Goal: Task Accomplishment & Management: Manage account settings

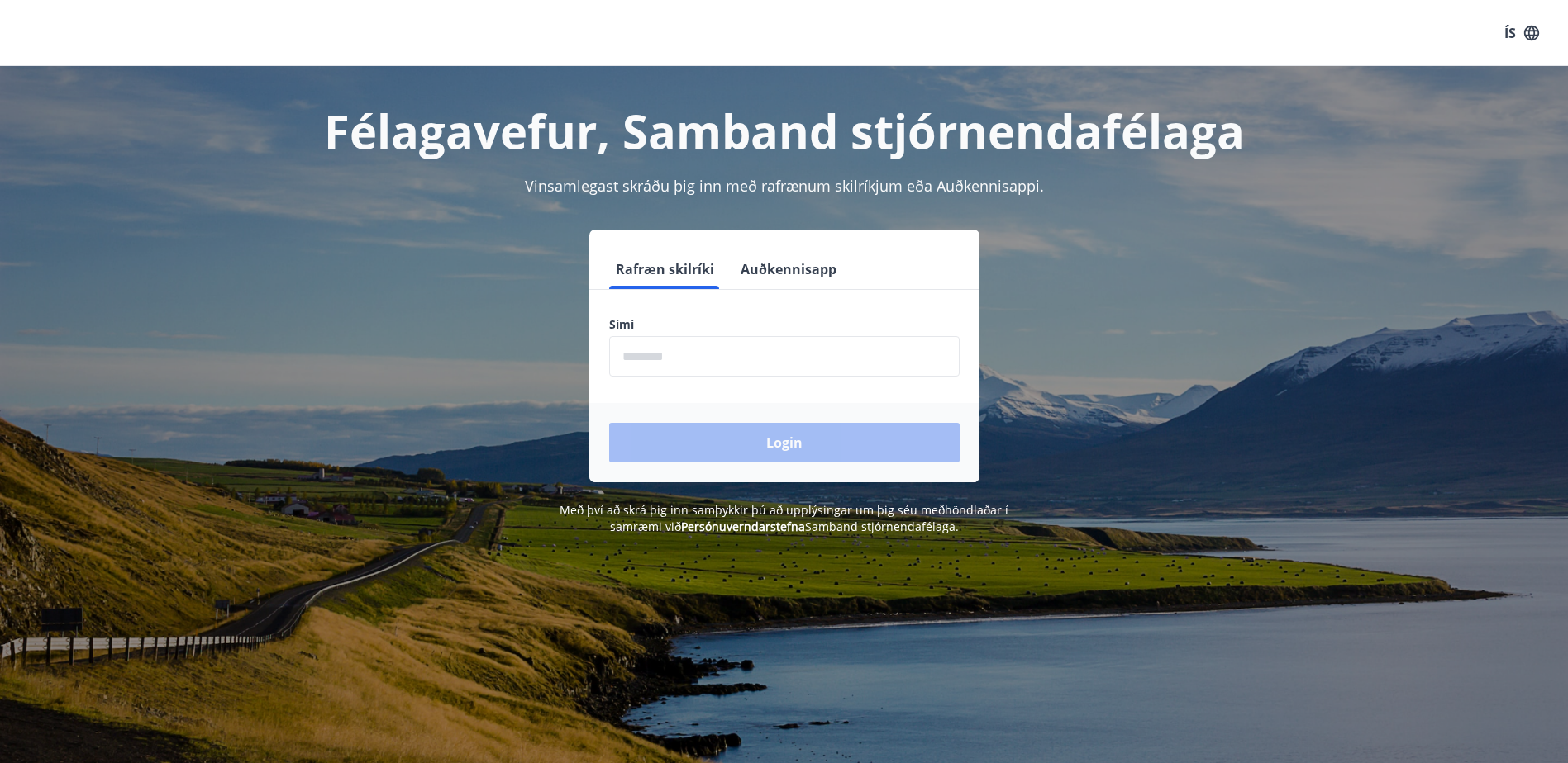
click at [712, 361] on input "phone" at bounding box center [784, 356] width 350 height 41
type input "********"
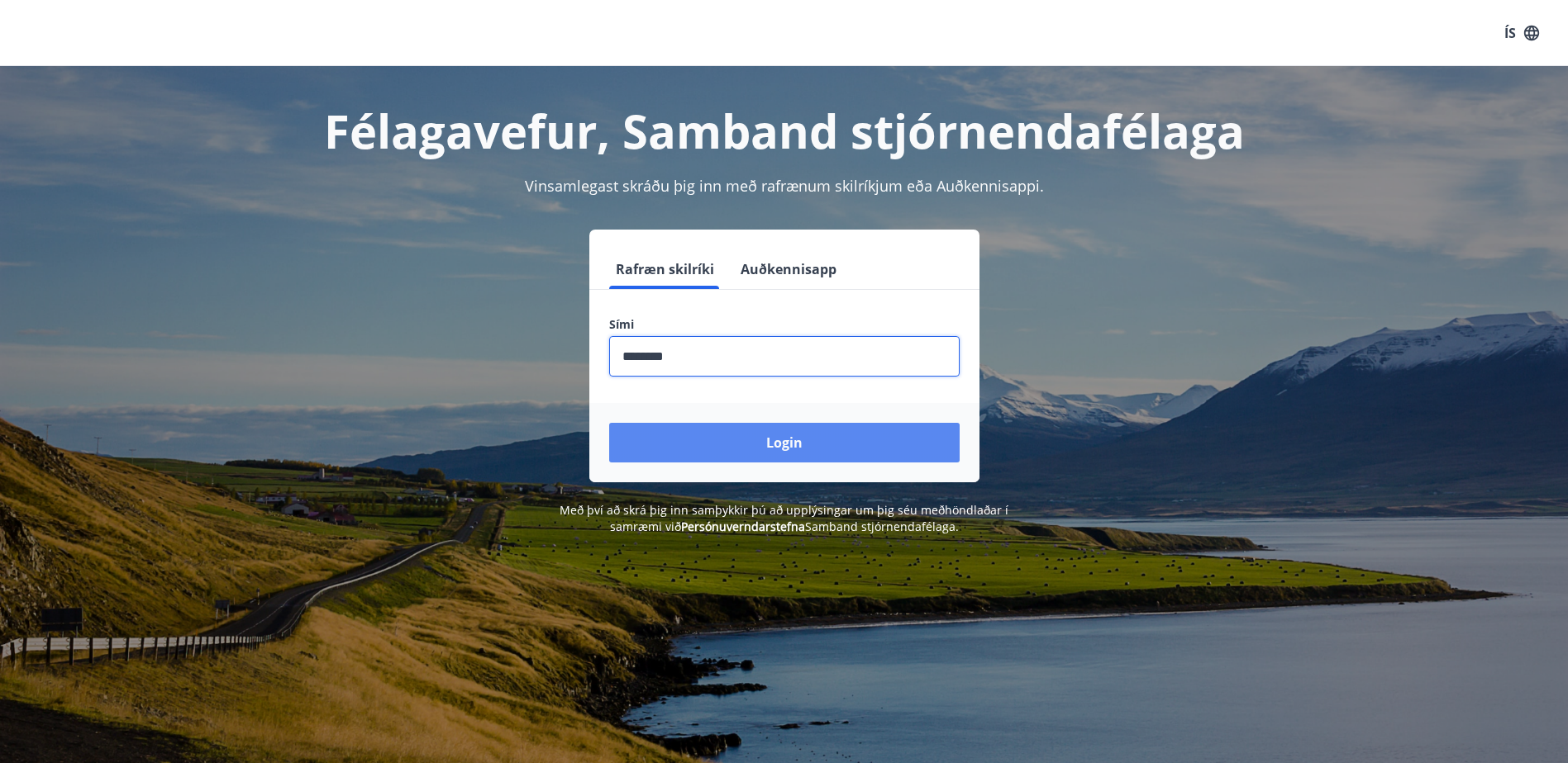
click at [752, 443] on button "Login" at bounding box center [784, 443] width 350 height 40
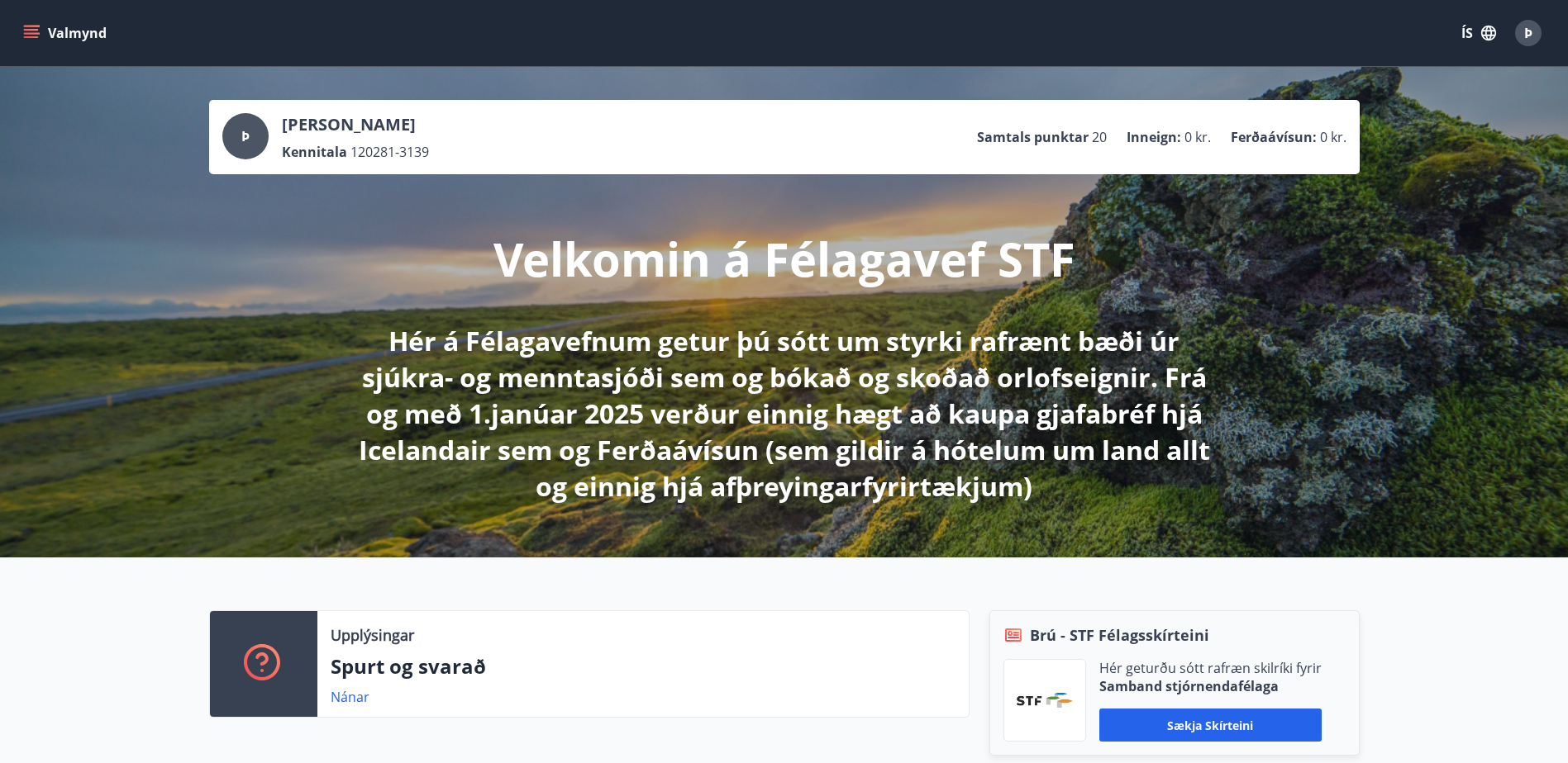
drag, startPoint x: 46, startPoint y: 23, endPoint x: 35, endPoint y: 27, distance: 11.7
click at [43, 24] on button "Valmynd" at bounding box center [66, 33] width 94 height 30
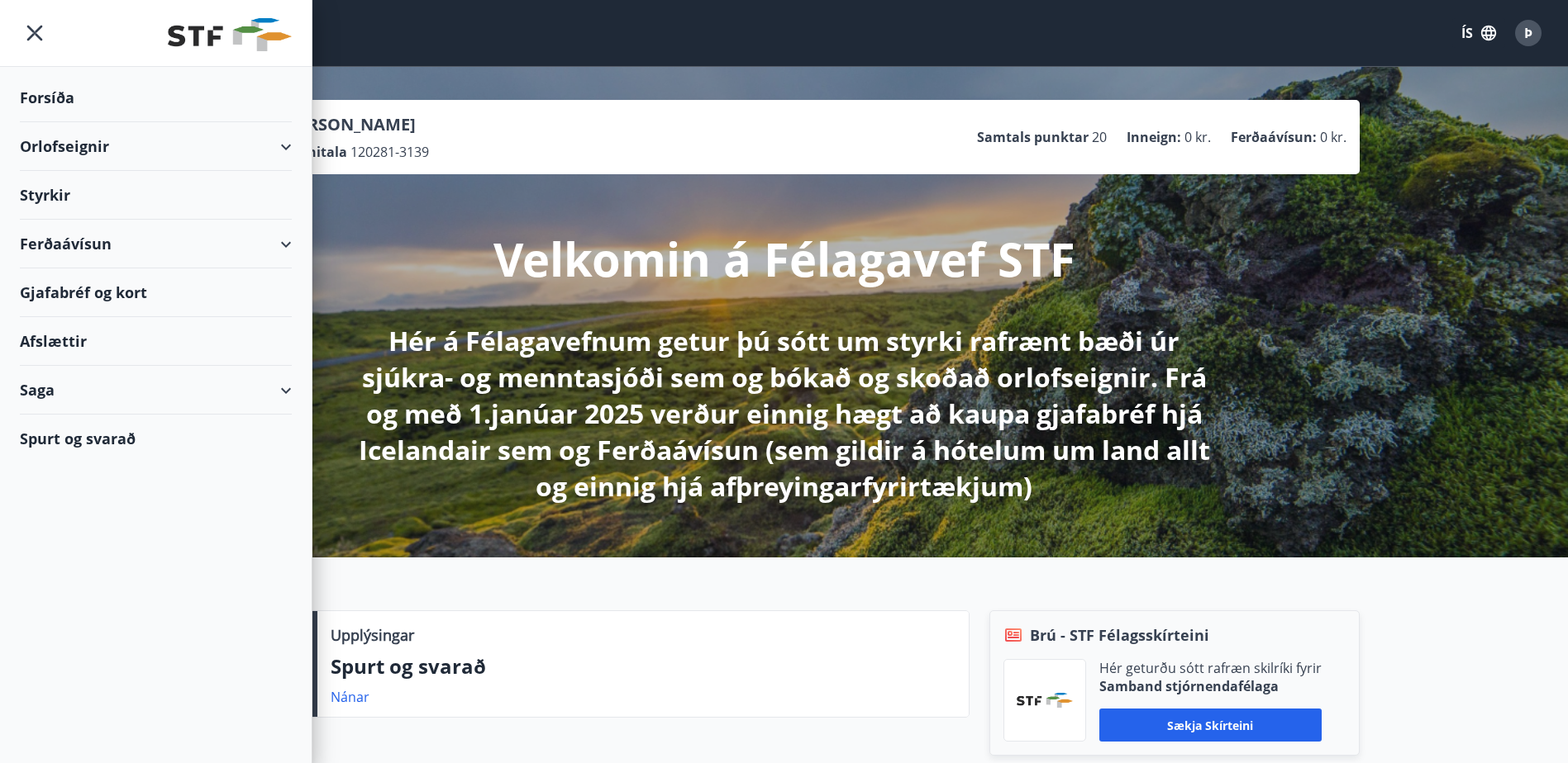
click at [39, 387] on div "Saga" at bounding box center [156, 390] width 272 height 49
click at [75, 501] on div "Umsóknir" at bounding box center [156, 501] width 245 height 34
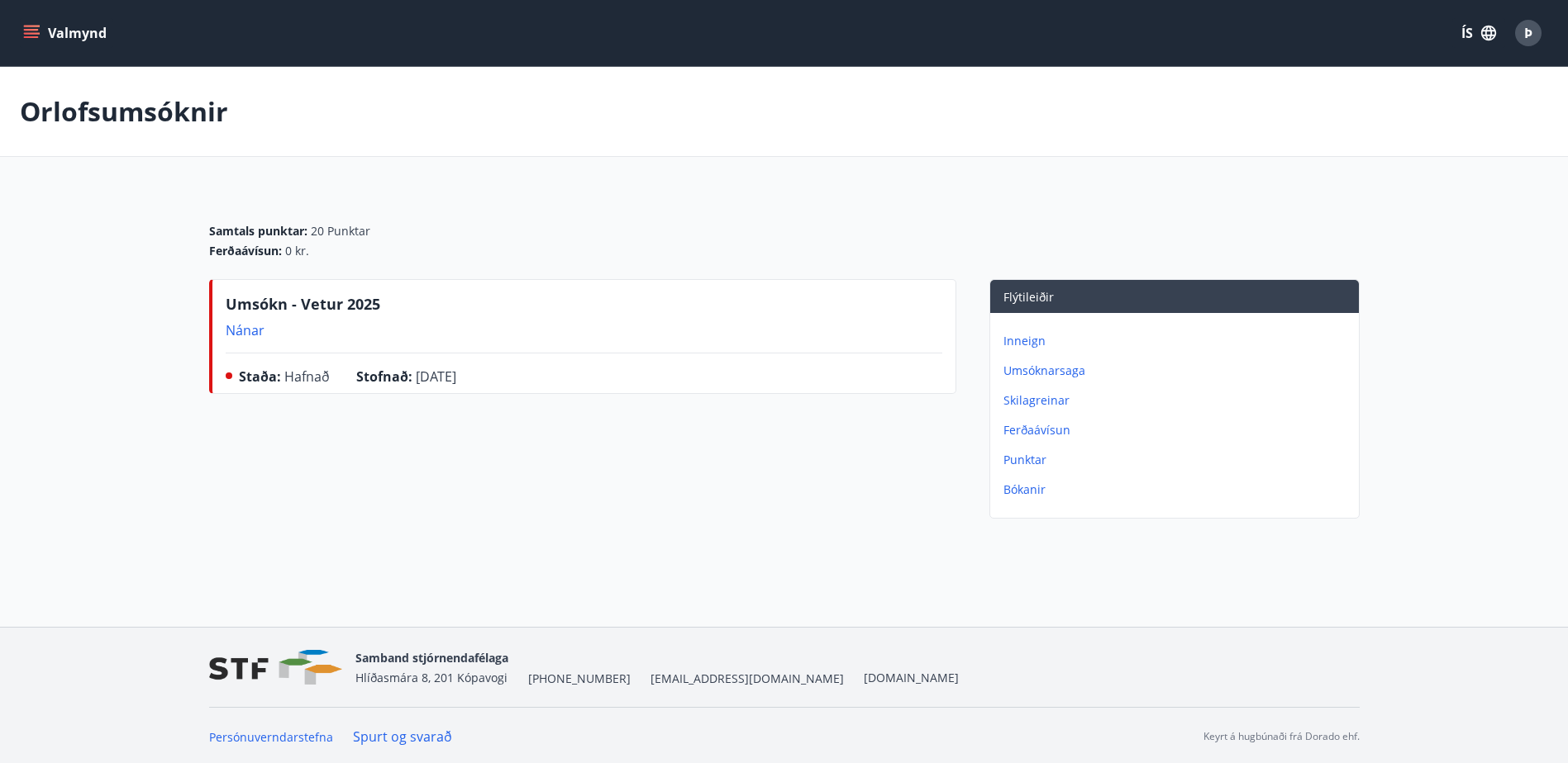
click at [30, 26] on icon "menu" at bounding box center [33, 27] width 19 height 2
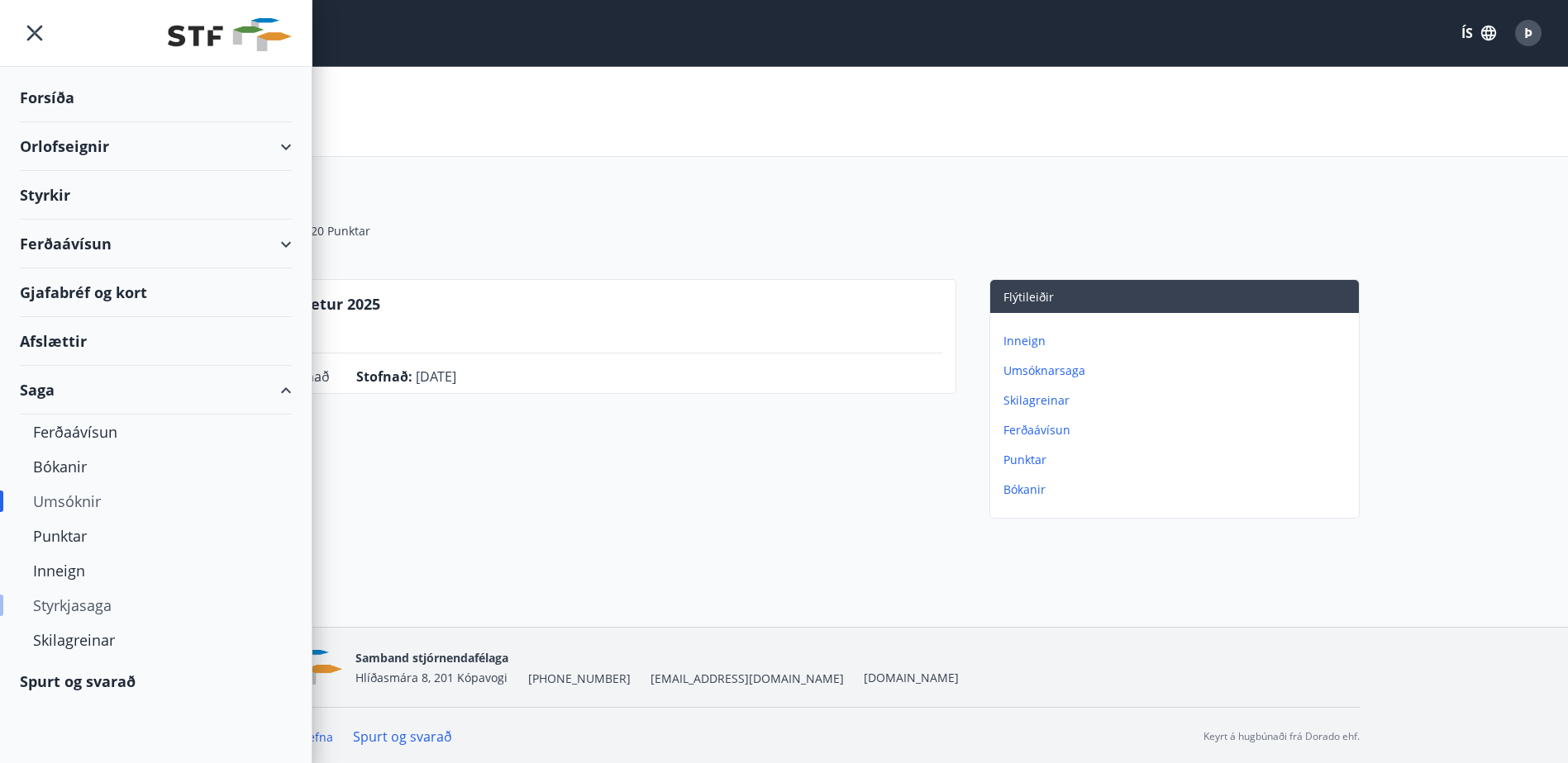
click at [74, 613] on div "Styrkjasaga" at bounding box center [156, 605] width 245 height 34
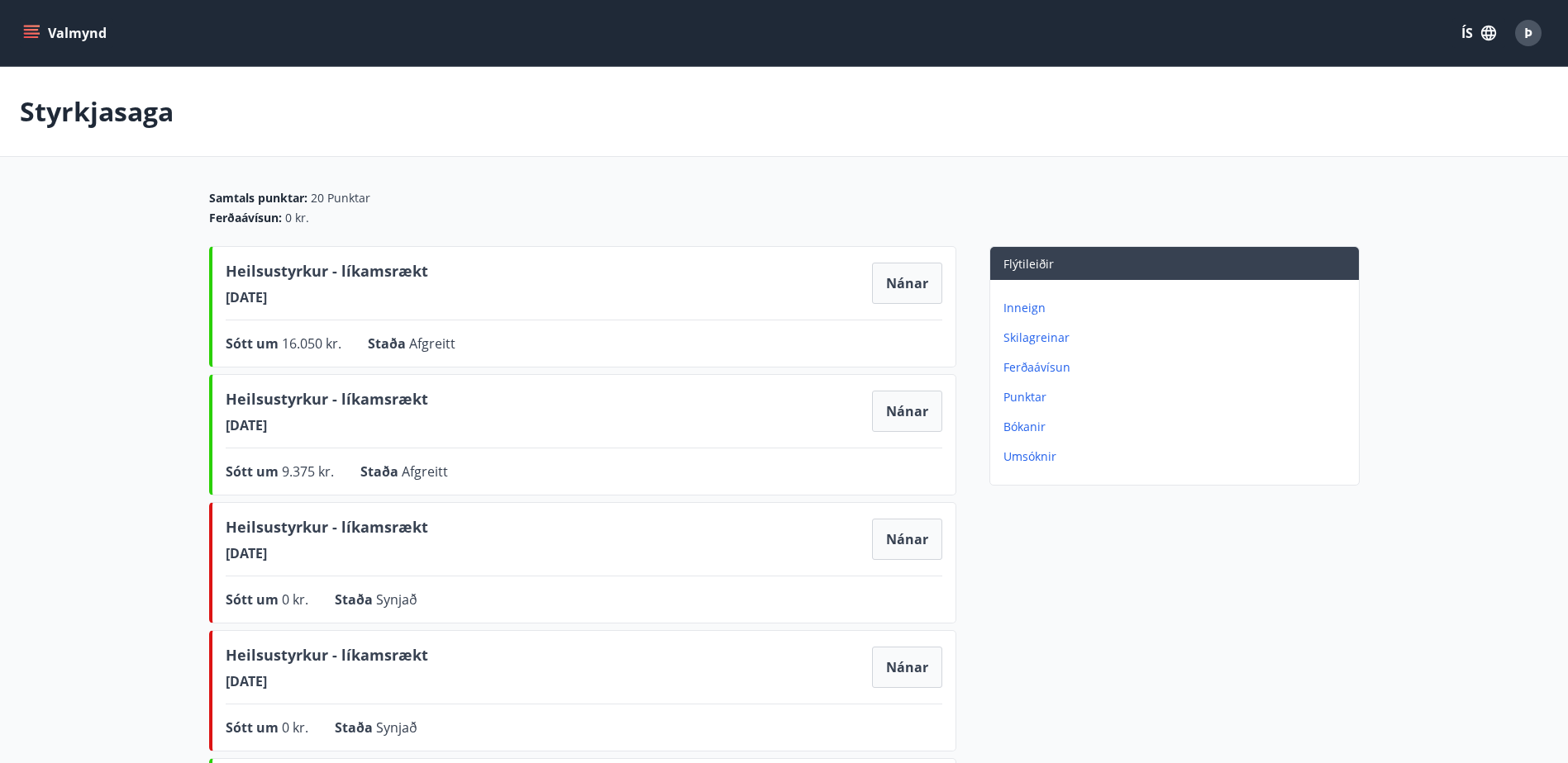
click at [27, 32] on icon "menu" at bounding box center [31, 33] width 17 height 17
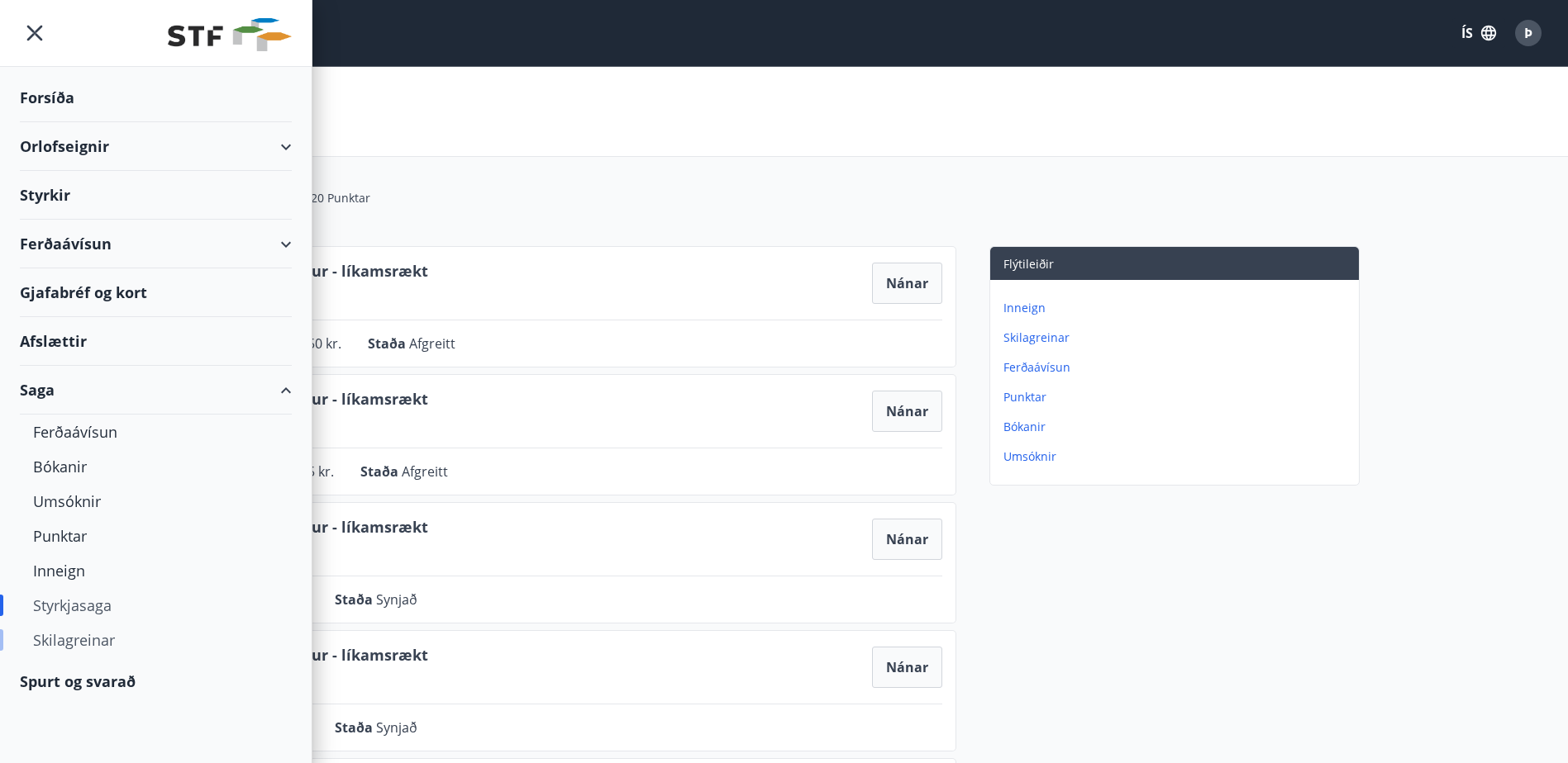
click at [74, 646] on div "Skilagreinar" at bounding box center [156, 640] width 245 height 34
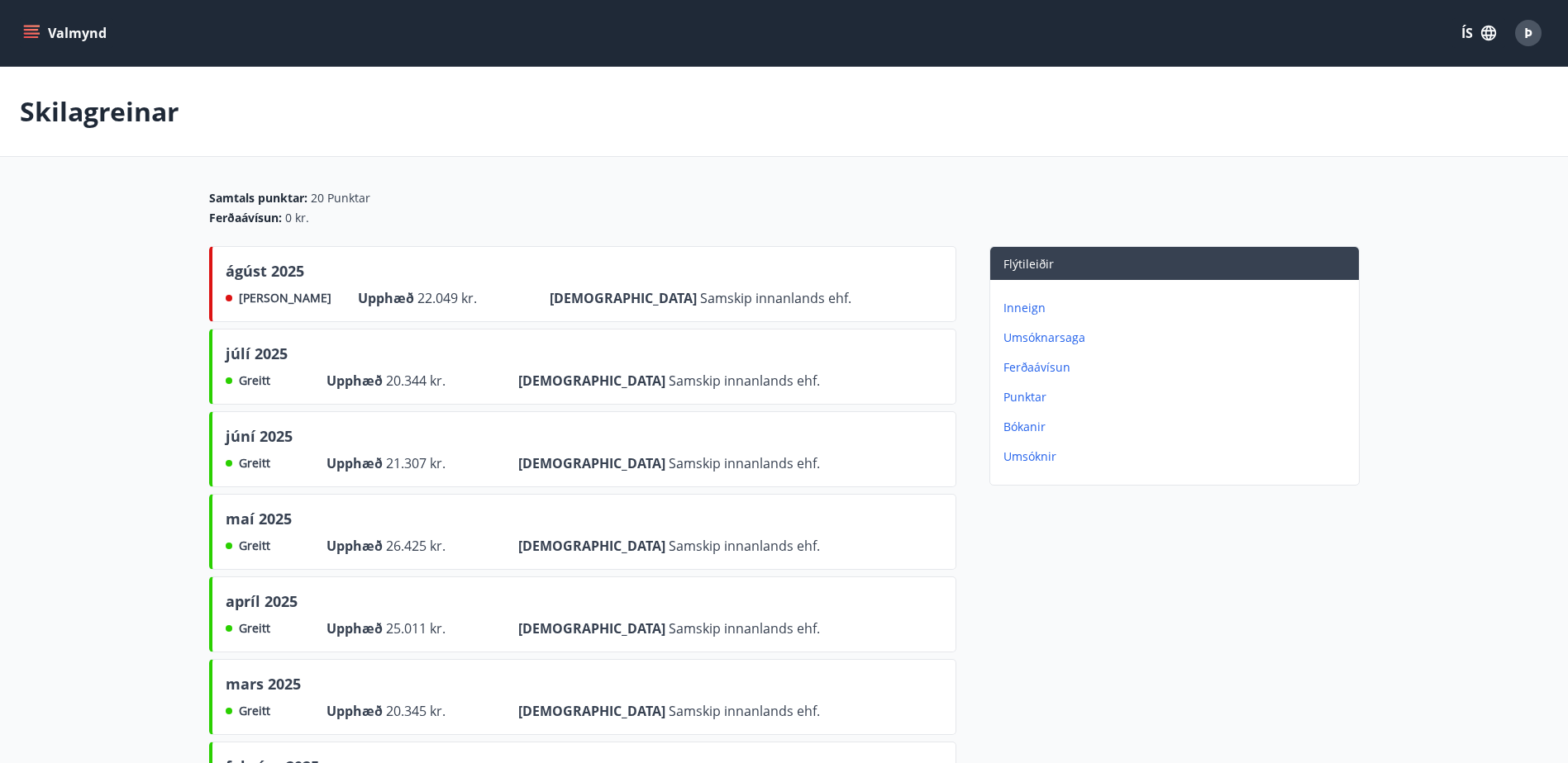
click at [27, 24] on button "Valmynd" at bounding box center [66, 33] width 94 height 30
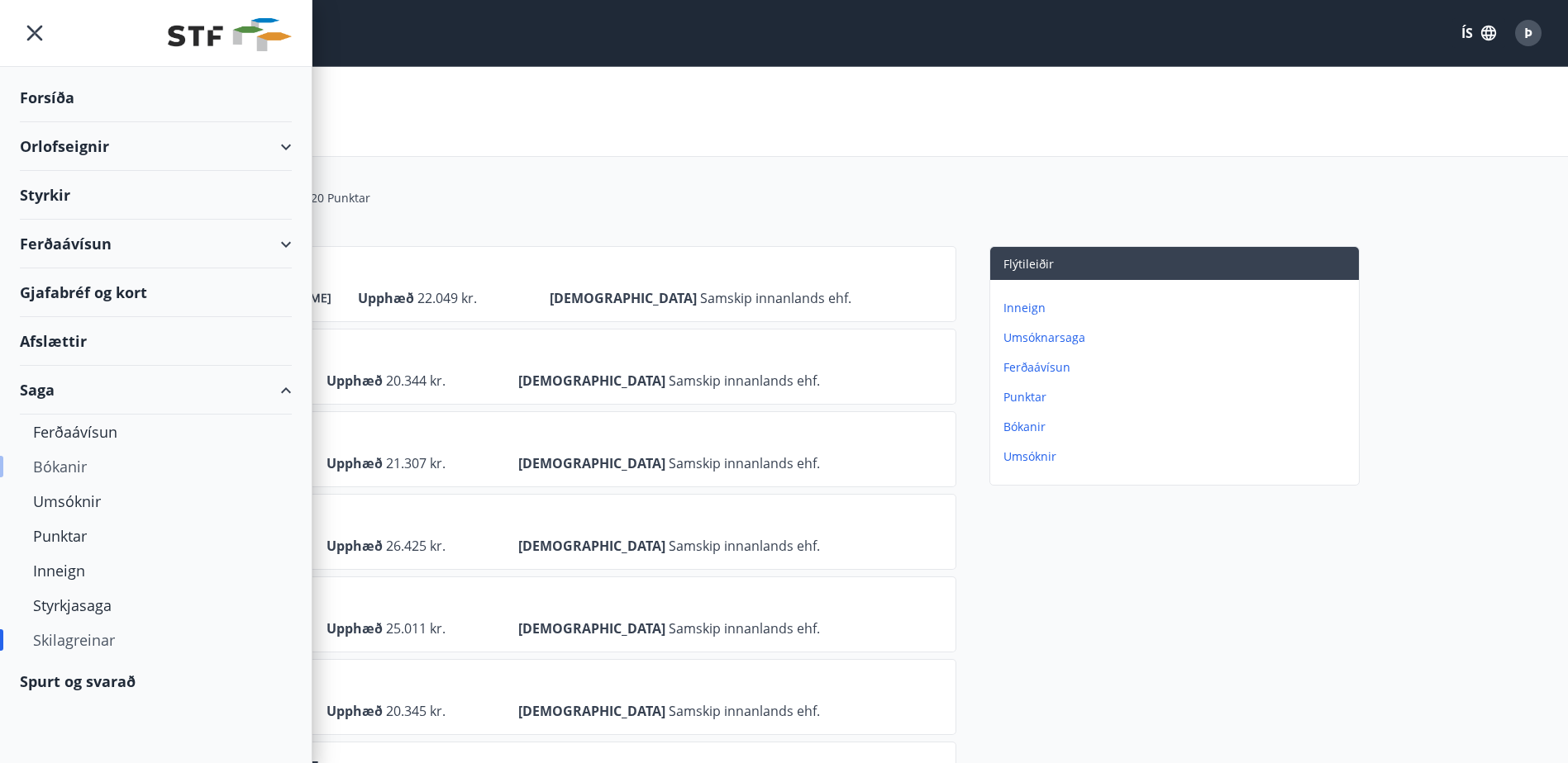
click at [65, 464] on div "Bókanir" at bounding box center [156, 466] width 245 height 34
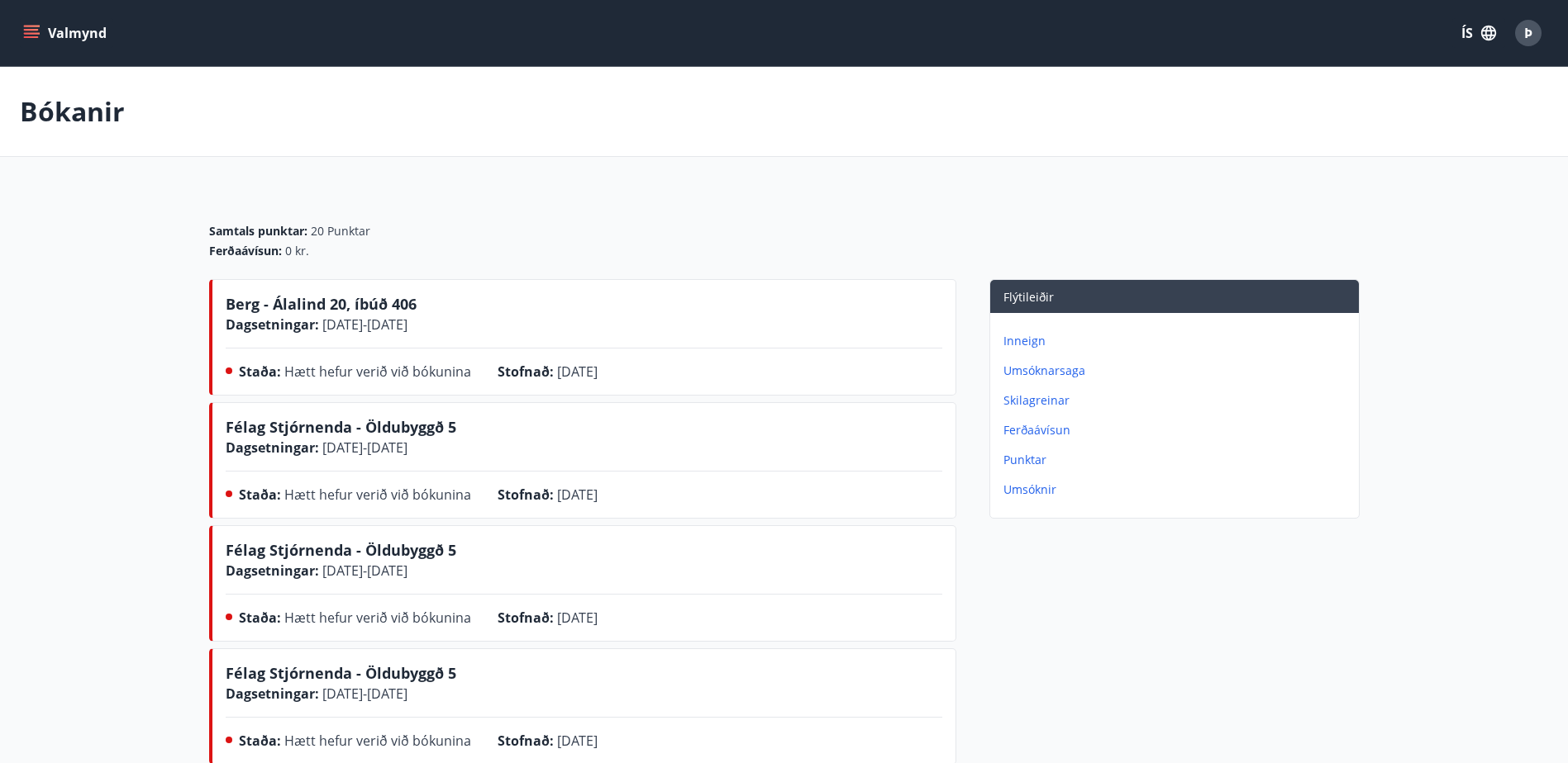
click at [32, 32] on icon "menu" at bounding box center [31, 33] width 17 height 17
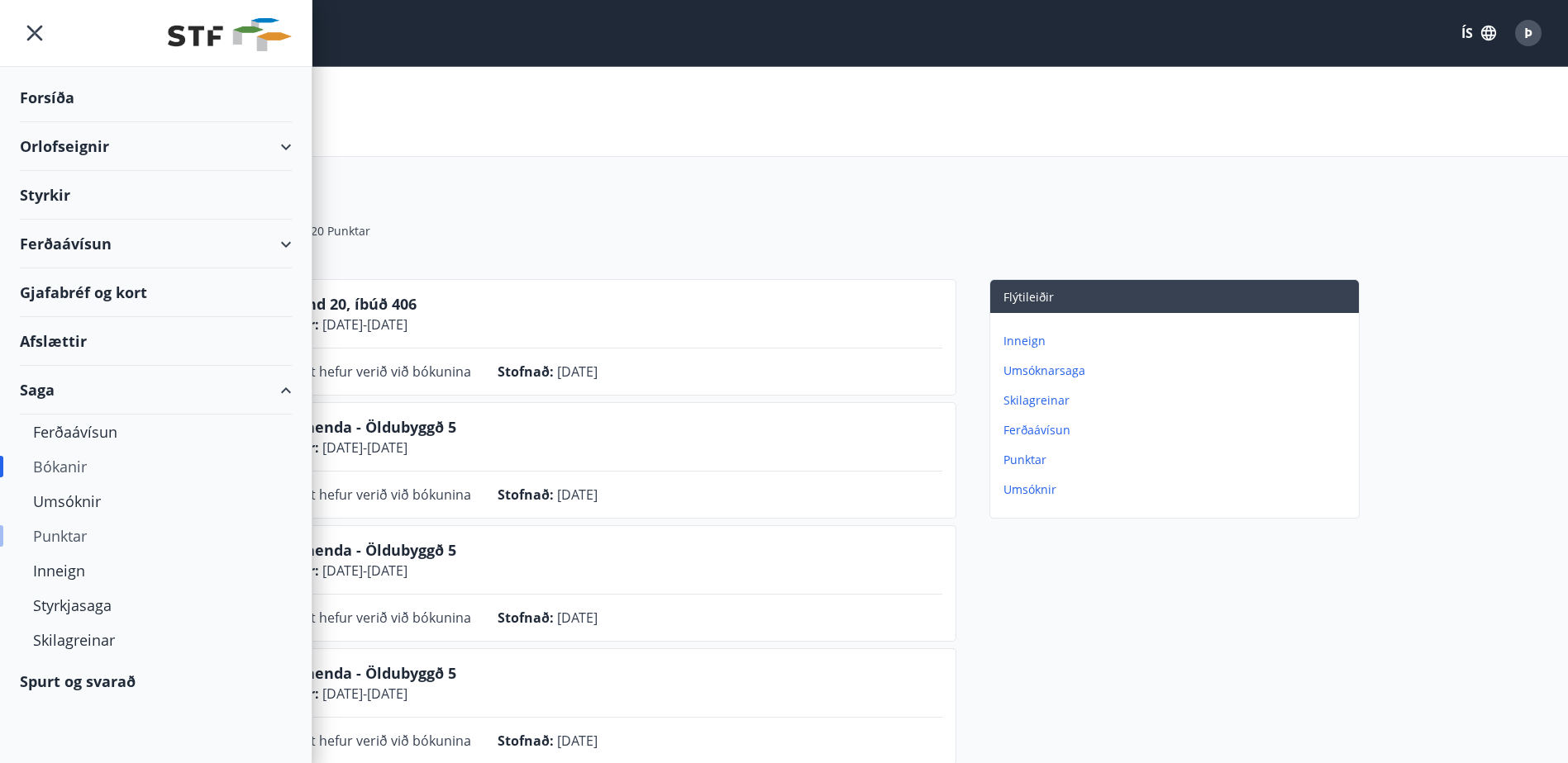
click at [64, 525] on div "Punktar" at bounding box center [156, 535] width 245 height 34
